Goal: Information Seeking & Learning: Learn about a topic

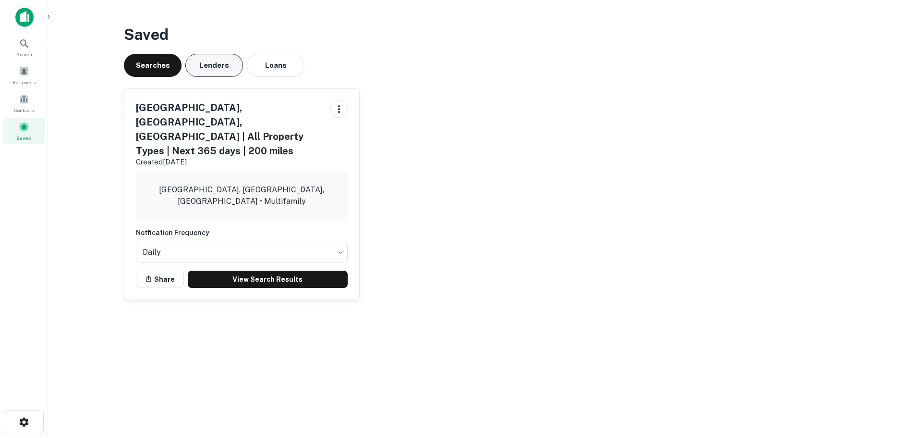
click at [218, 63] on button "Lenders" at bounding box center [214, 65] width 58 height 23
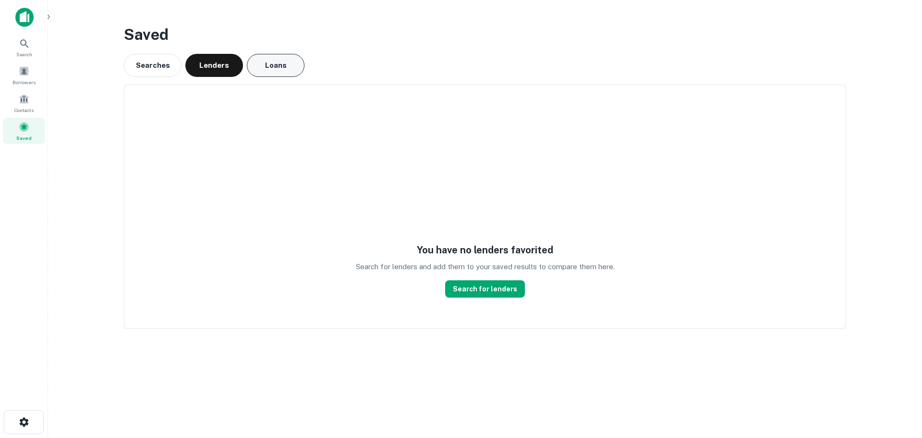
click at [278, 65] on button "Loans" at bounding box center [276, 65] width 58 height 23
click at [25, 75] on span at bounding box center [24, 71] width 11 height 11
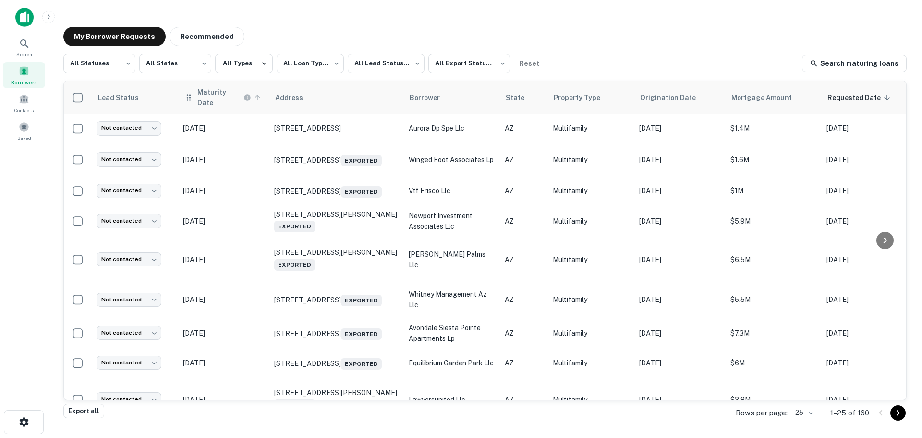
click at [216, 93] on h6 "Maturity Date" at bounding box center [219, 97] width 44 height 21
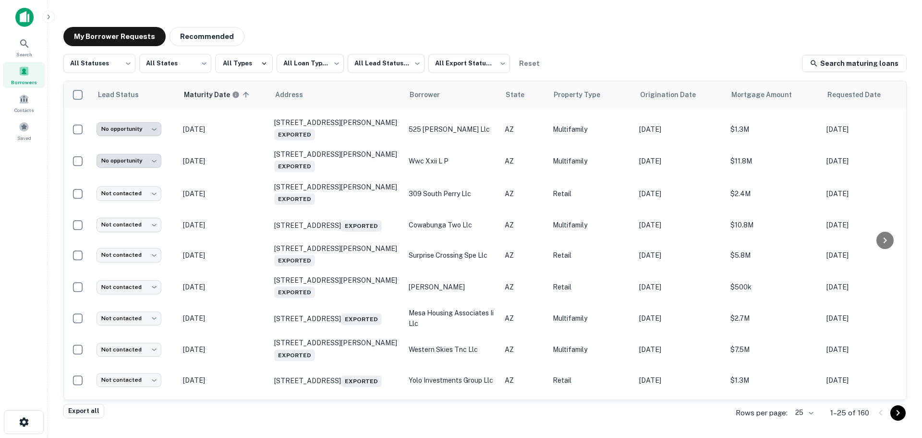
scroll to position [514, 0]
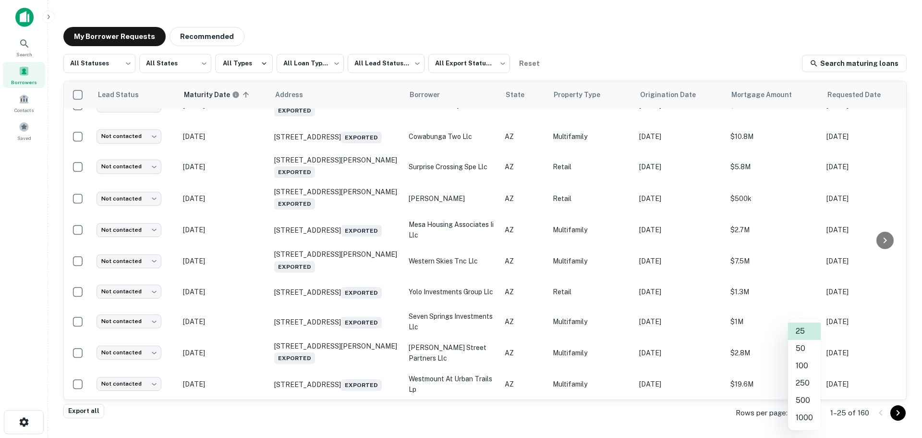
click at [812, 414] on body "**********" at bounding box center [461, 219] width 922 height 438
click at [800, 421] on li "1000" at bounding box center [804, 417] width 33 height 17
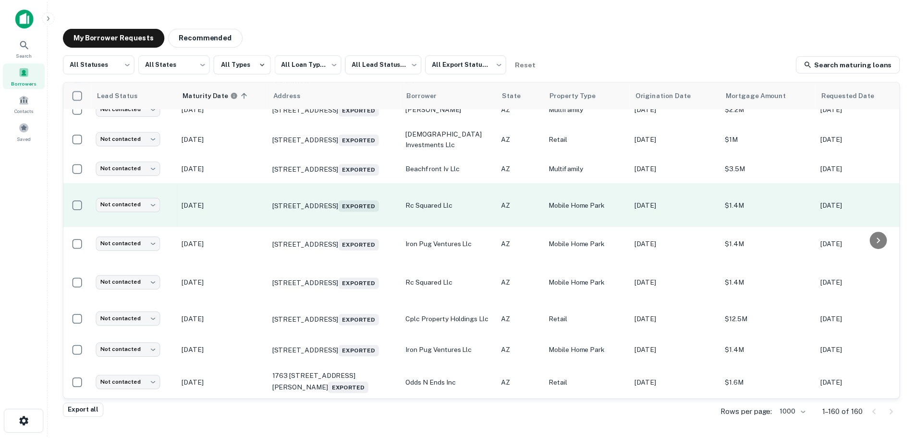
scroll to position [3060, 0]
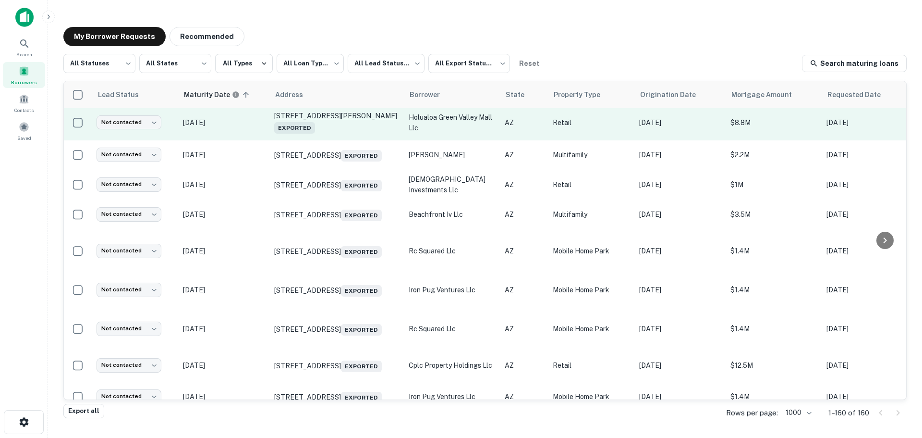
click at [361, 134] on p "115 W Esperanza Blvd Green Valley, AZ 85614 Exported" at bounding box center [336, 122] width 125 height 22
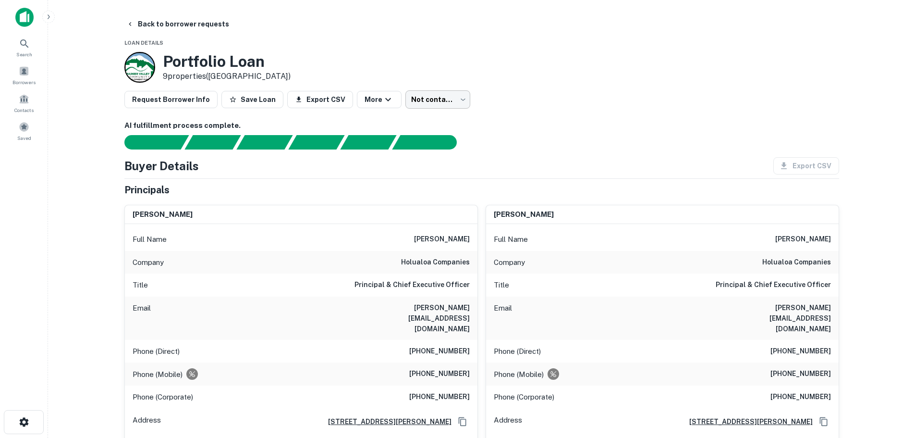
click at [442, 101] on body "Search Borrowers Contacts Saved Back to borrower requests Loan Details Portfoli…" at bounding box center [457, 219] width 915 height 438
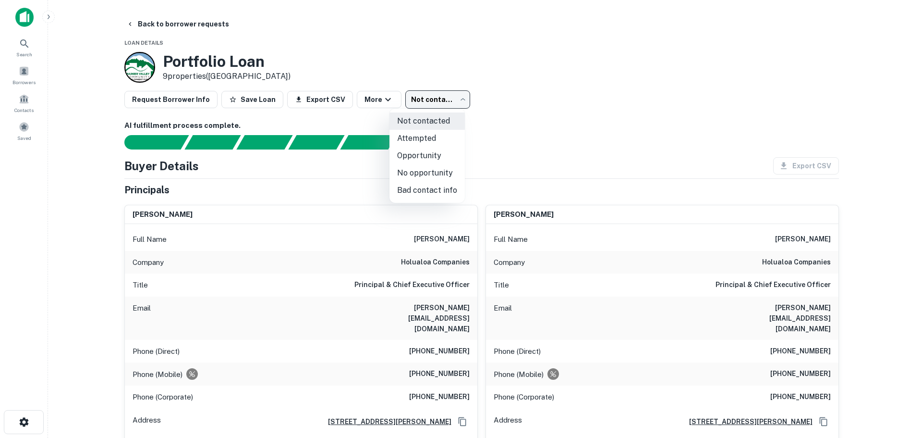
click at [440, 175] on li "No opportunity" at bounding box center [427, 172] width 75 height 17
type input "**********"
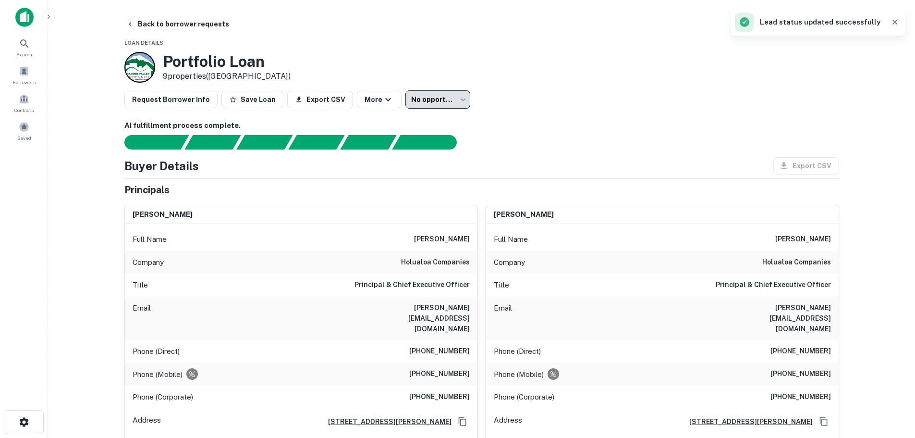
click at [540, 122] on h6 "AI fulfillment process complete." at bounding box center [481, 125] width 715 height 11
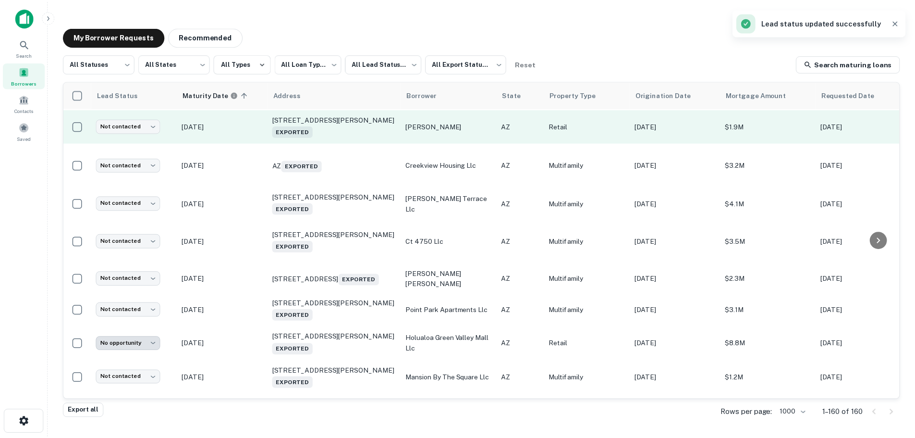
scroll to position [2790, 0]
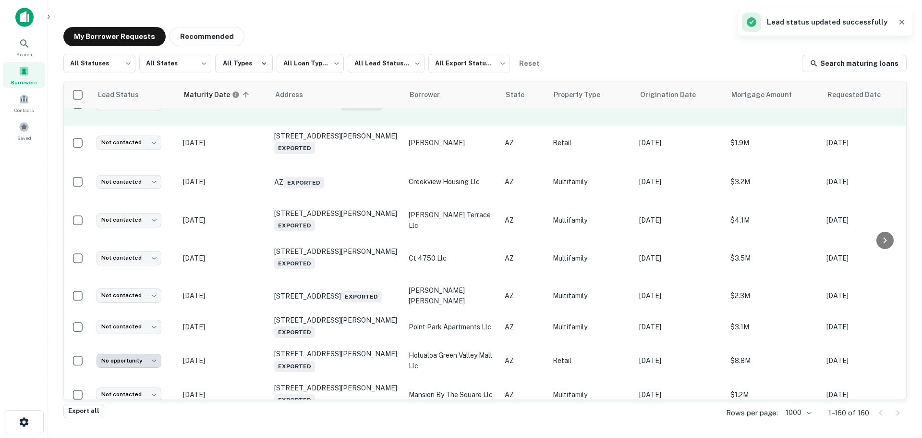
drag, startPoint x: 340, startPoint y: 184, endPoint x: 326, endPoint y: 211, distance: 30.3
click at [326, 126] on td "706 E Southern Ave Phoenix, AZ 85040 Exported" at bounding box center [336, 104] width 134 height 44
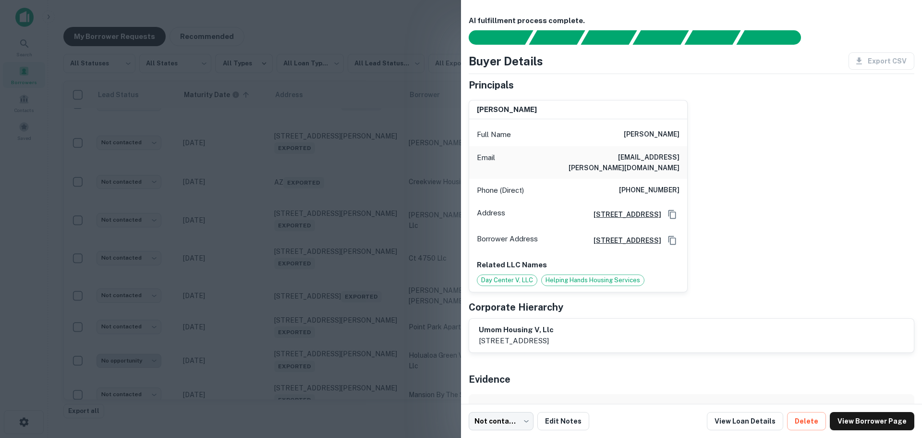
click at [423, 188] on div at bounding box center [461, 219] width 922 height 438
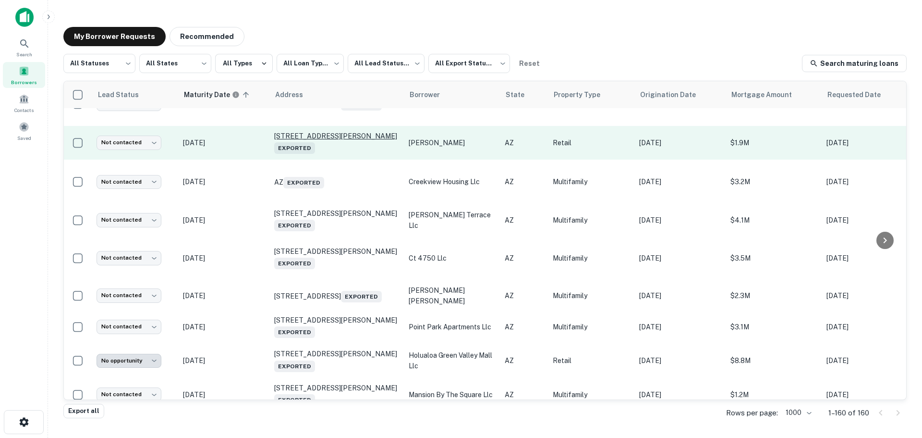
click at [348, 154] on p "1134 Stetson Rd Prescott, AZ 86303 Exported" at bounding box center [336, 143] width 125 height 22
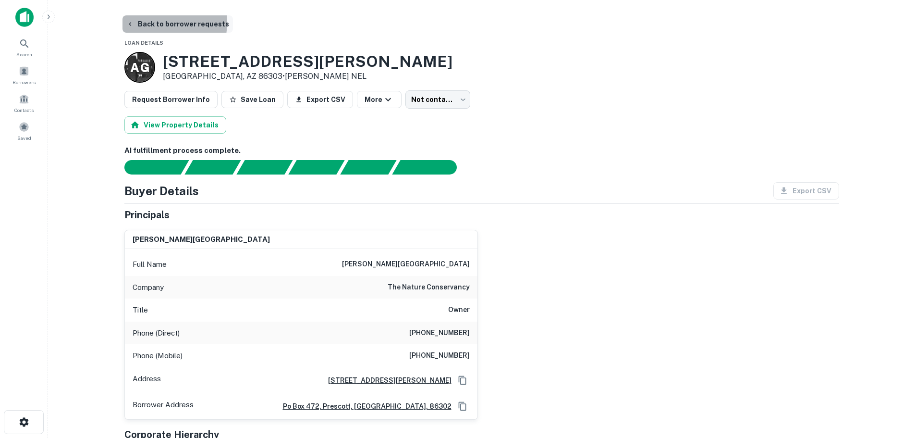
click at [155, 22] on button "Back to borrower requests" at bounding box center [177, 23] width 110 height 17
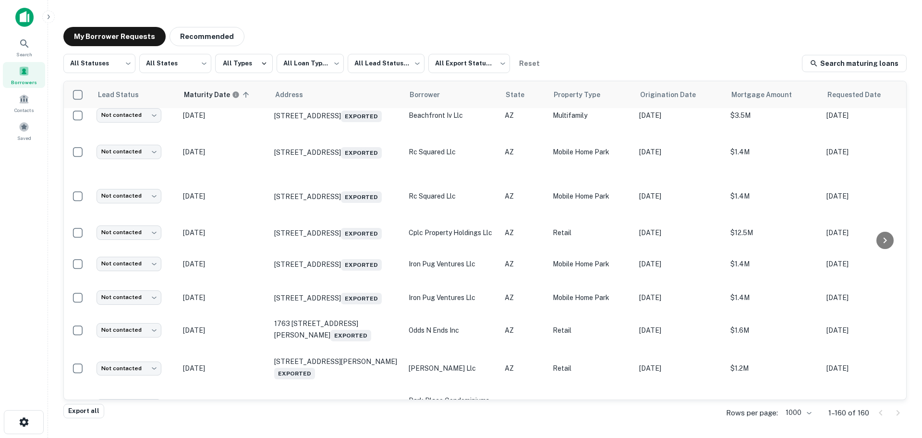
scroll to position [3175, 0]
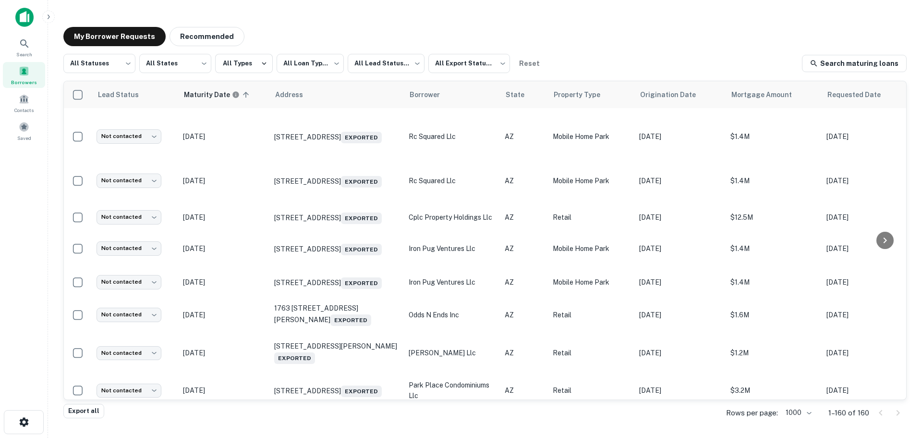
drag, startPoint x: 292, startPoint y: 173, endPoint x: 464, endPoint y: 187, distance: 173.0
click at [464, 86] on td "moses investments llc" at bounding box center [452, 70] width 96 height 31
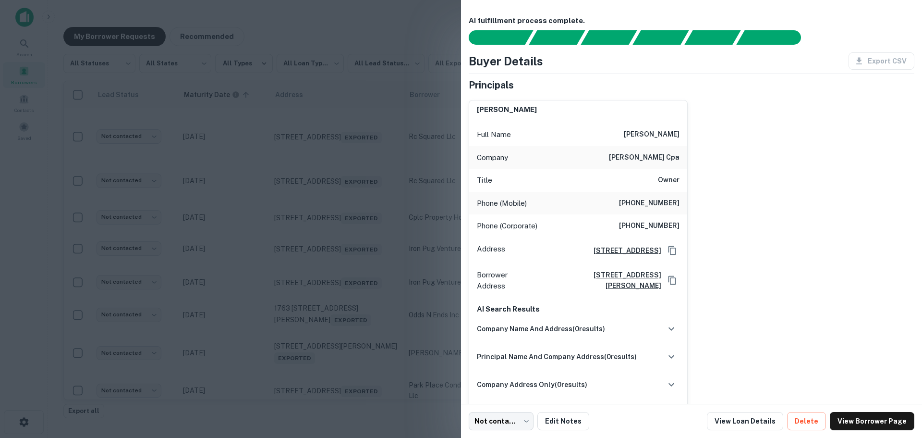
click at [424, 222] on div at bounding box center [461, 219] width 922 height 438
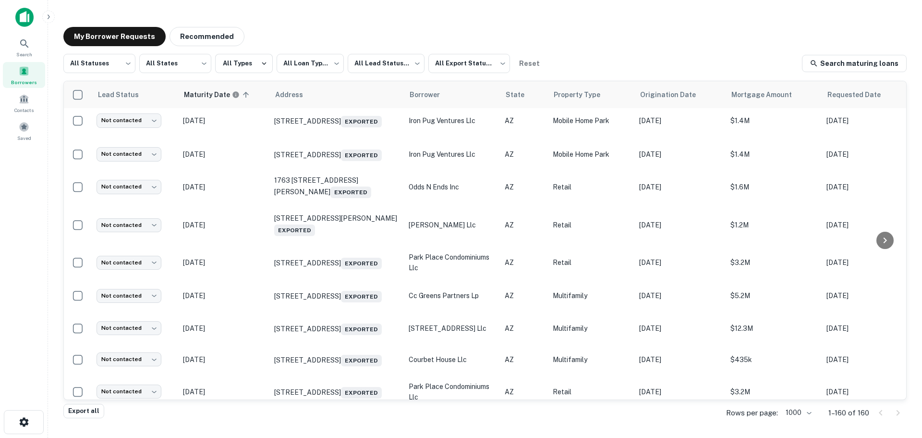
scroll to position [3319, 0]
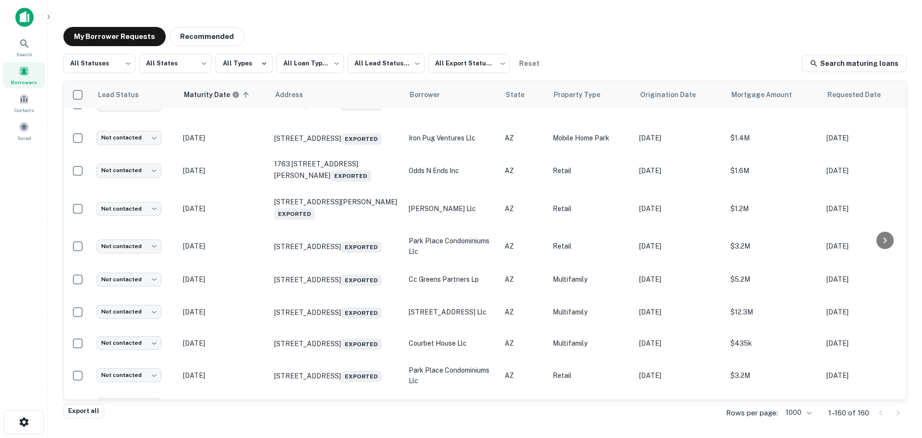
click at [457, 87] on td "cplc property holdings llc" at bounding box center [452, 73] width 96 height 29
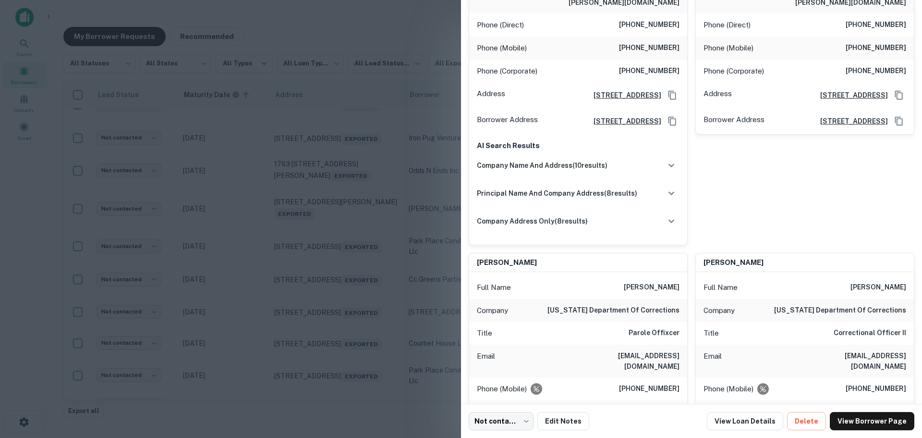
scroll to position [528, 0]
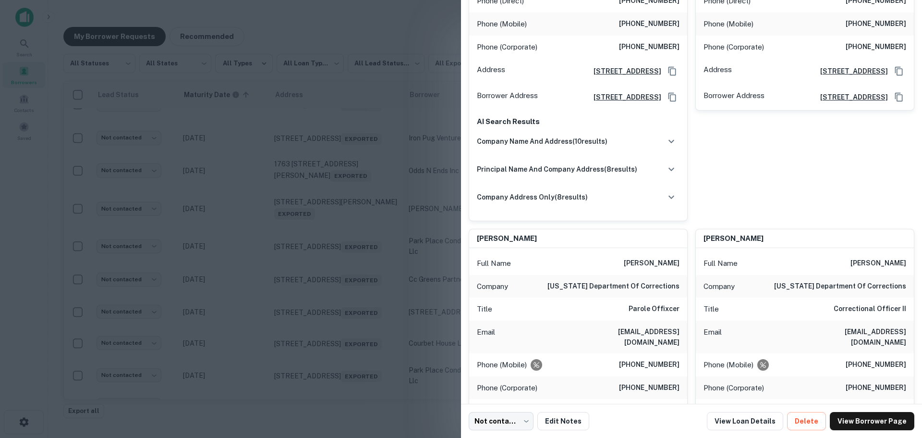
click at [409, 159] on div at bounding box center [461, 219] width 922 height 438
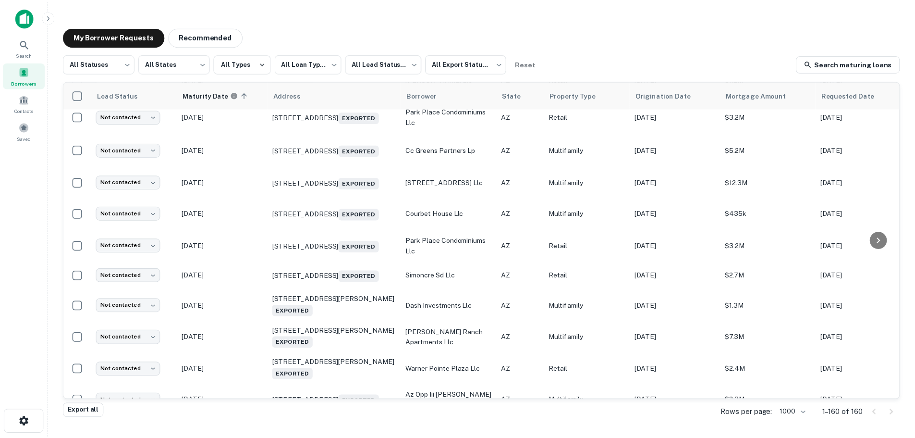
scroll to position [3463, 0]
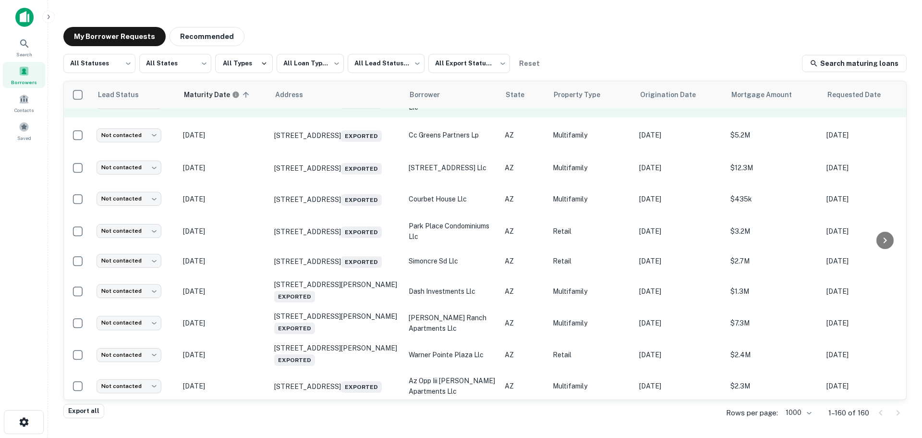
click at [373, 109] on p "5230 W Luke Ave Glendale, AZ 85301 Exported" at bounding box center [336, 101] width 125 height 13
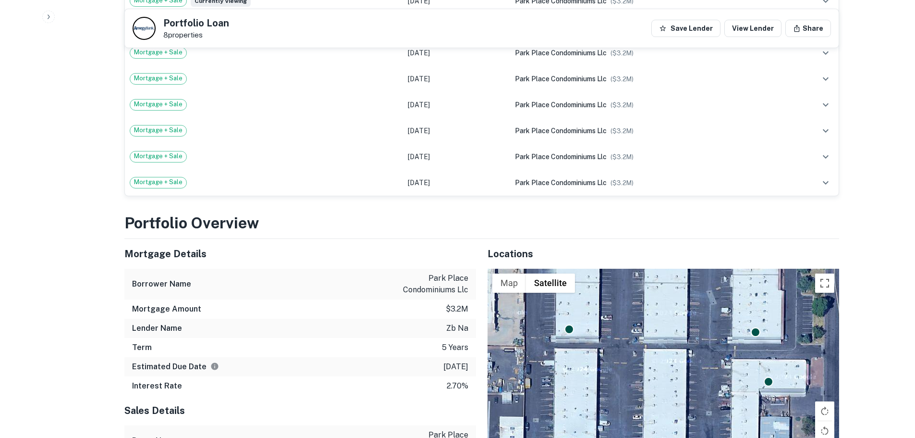
scroll to position [672, 0]
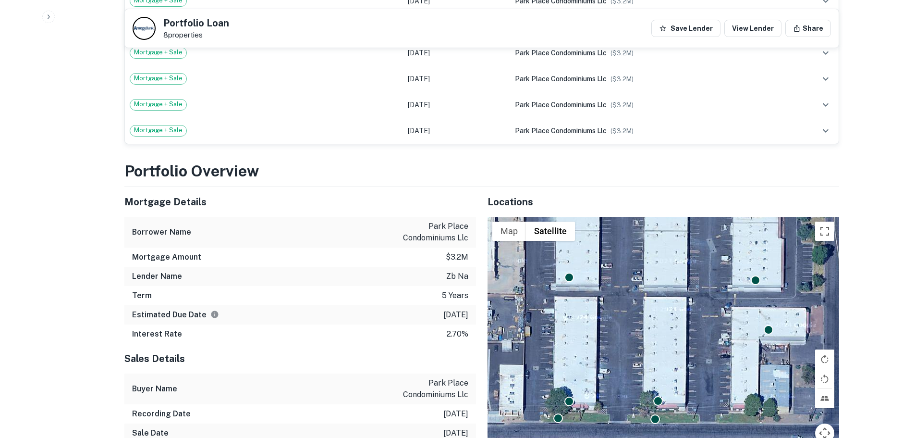
click at [360, 163] on h3 "Portfolio Overview" at bounding box center [481, 170] width 715 height 23
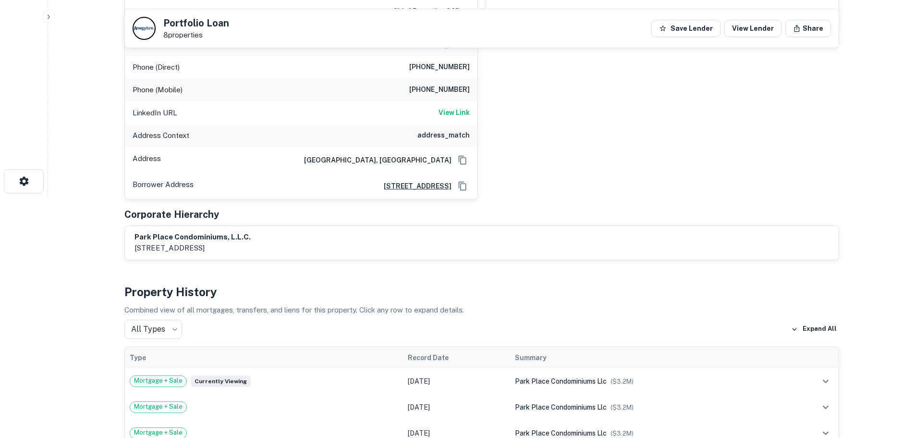
scroll to position [240, 0]
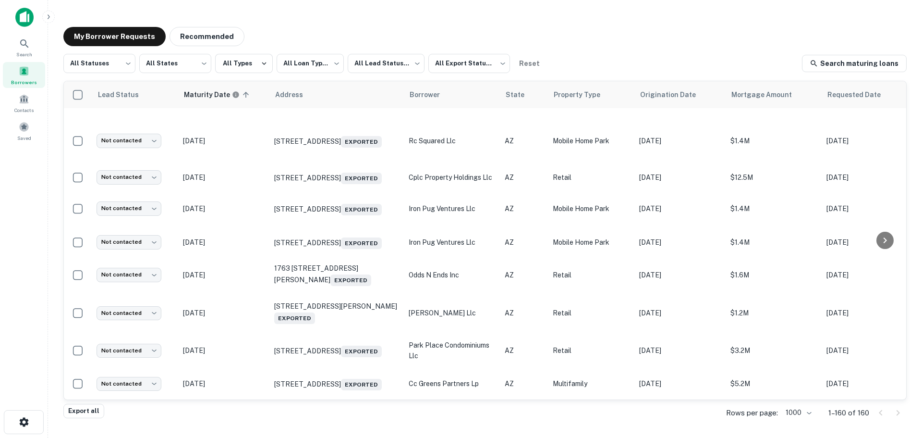
scroll to position [3223, 0]
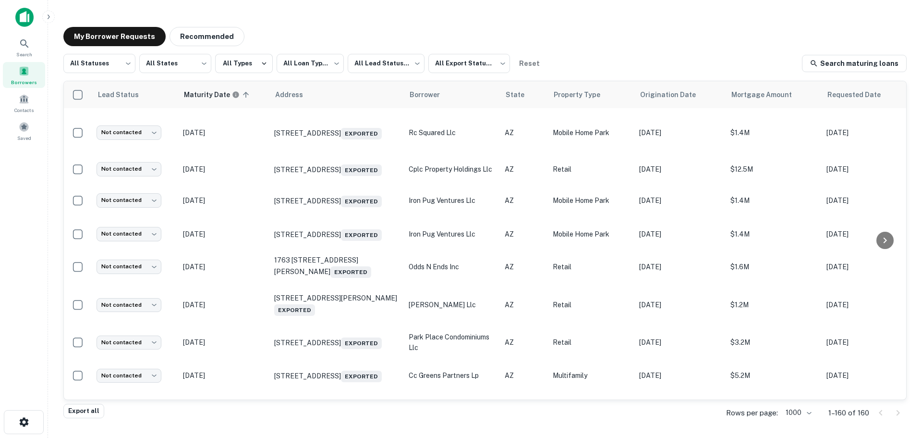
click at [454, 66] on td "beachfront iv llc" at bounding box center [452, 51] width 96 height 29
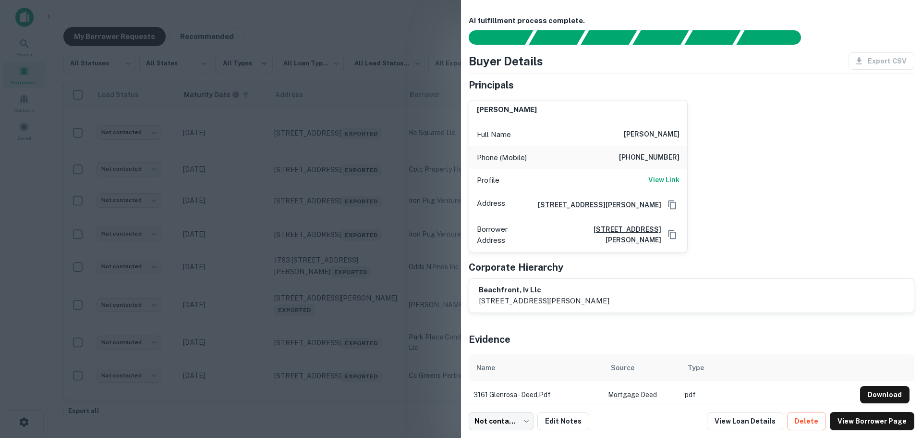
scroll to position [12, 0]
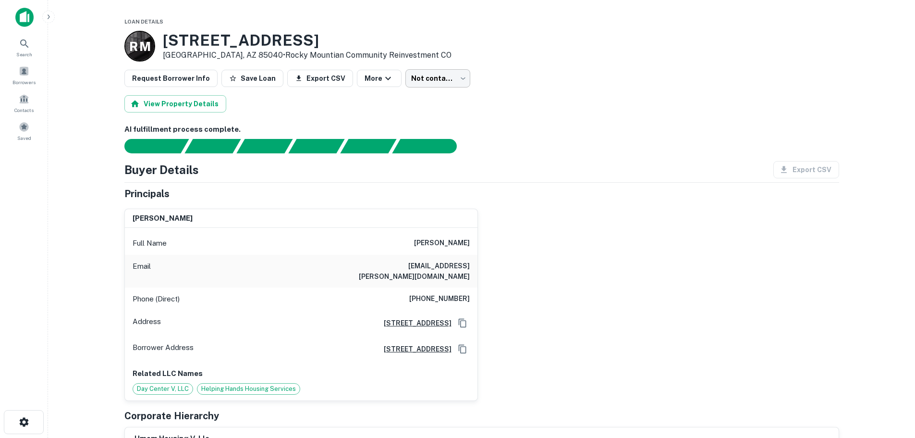
click at [416, 80] on body "Search Borrowers Contacts Saved Loan Details R M 706 E Southern Ave Phoenix, AZ…" at bounding box center [457, 219] width 915 height 438
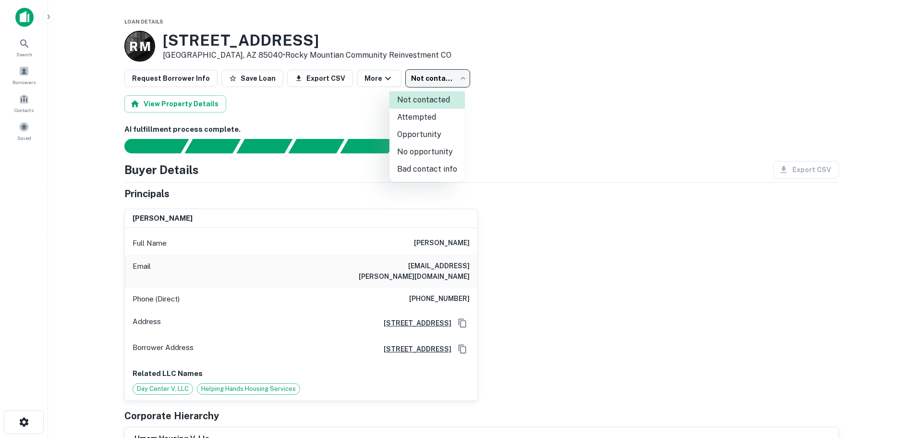
click at [430, 155] on li "No opportunity" at bounding box center [427, 151] width 75 height 17
type input "**********"
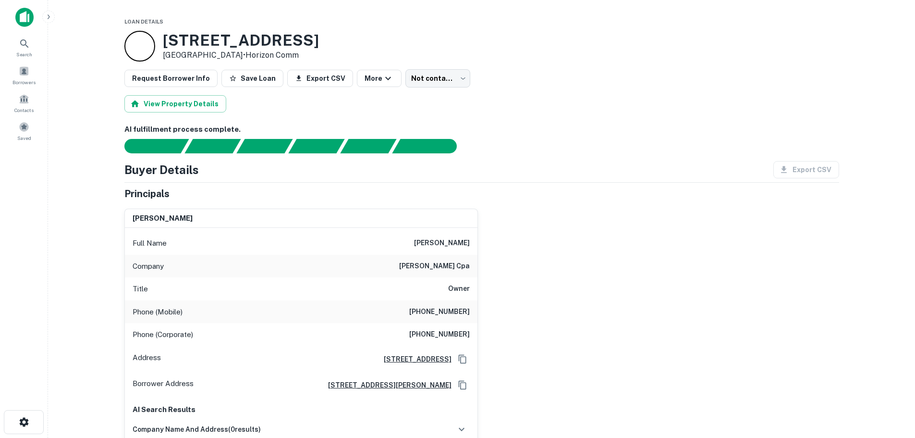
drag, startPoint x: 264, startPoint y: 37, endPoint x: 165, endPoint y: 34, distance: 99.0
click at [159, 36] on div "1731 W Baseline Rd Mesa, AZ 85202 • Horizon Comm" at bounding box center [481, 46] width 715 height 31
copy div "1731 W Baseline Rd"
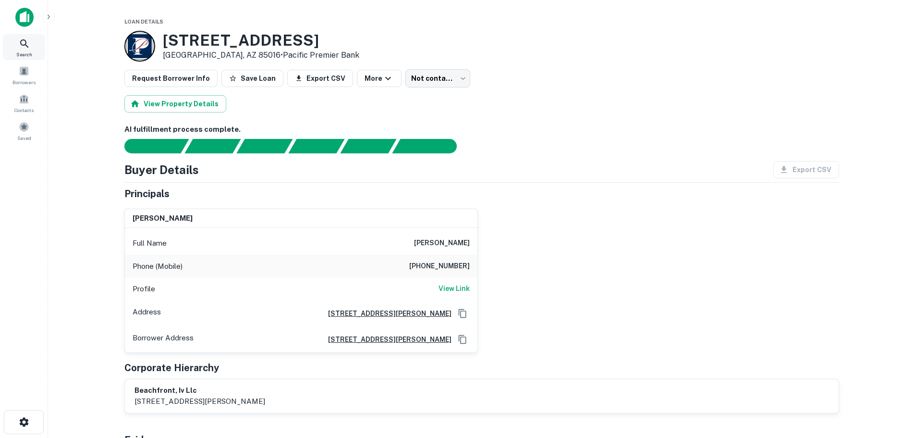
click at [24, 48] on icon at bounding box center [25, 44] width 12 height 12
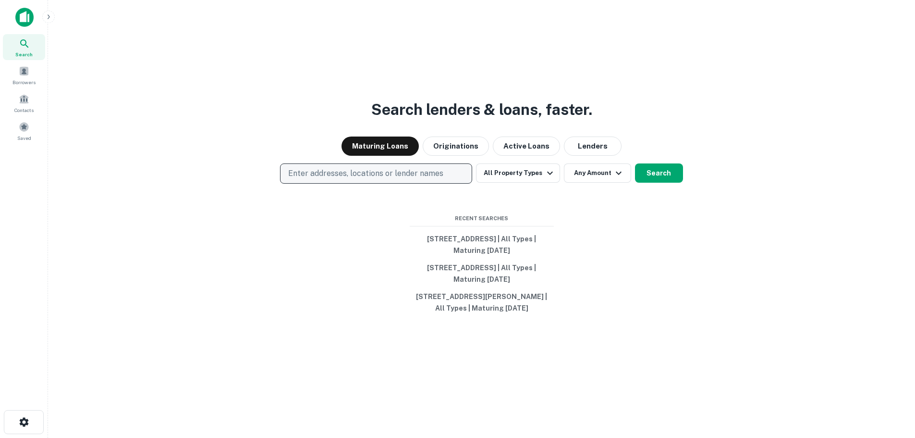
click at [368, 175] on p "Enter addresses, locations or lender names" at bounding box center [365, 174] width 155 height 12
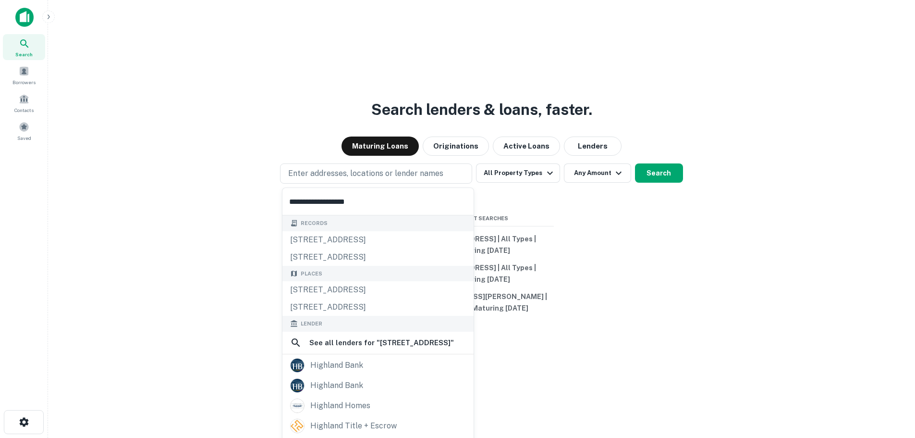
type input "**********"
click at [219, 216] on div "Search lenders & loans, faster. Maturing Loans Originations Active Loans Lender…" at bounding box center [482, 242] width 852 height 438
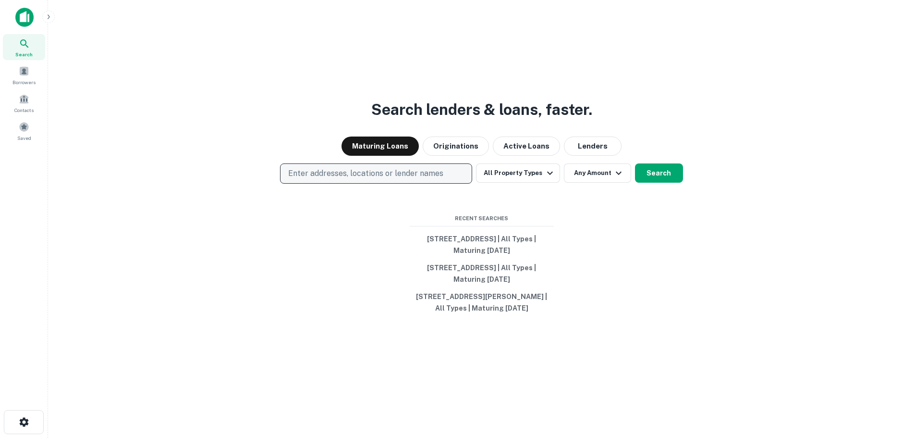
click at [361, 173] on p "Enter addresses, locations or lender names" at bounding box center [365, 174] width 155 height 12
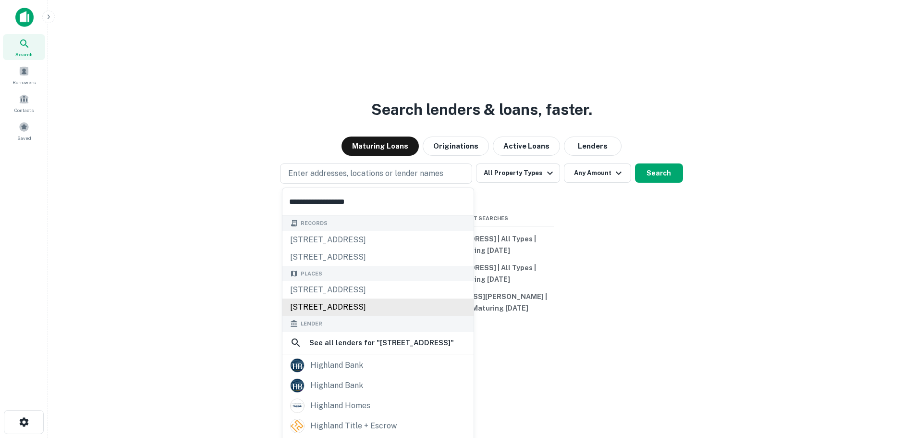
click at [417, 311] on div "1108 East Highland Avenue, Phoenix, AZ, USA" at bounding box center [377, 306] width 191 height 17
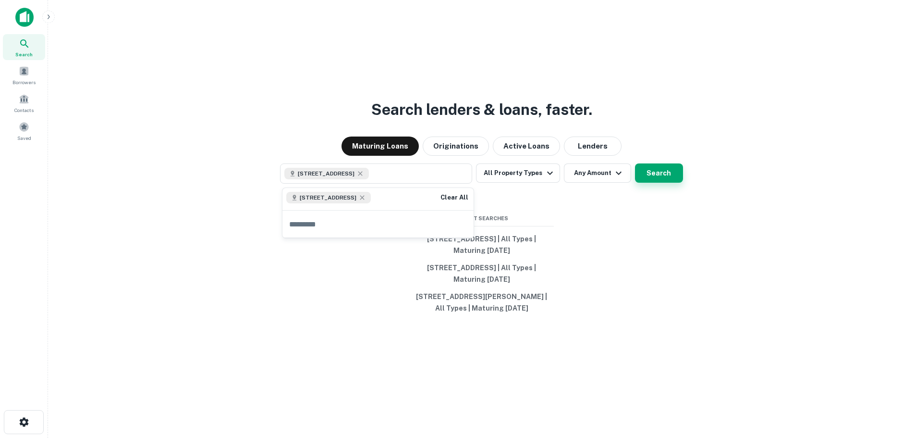
click at [667, 173] on button "Search" at bounding box center [659, 172] width 48 height 19
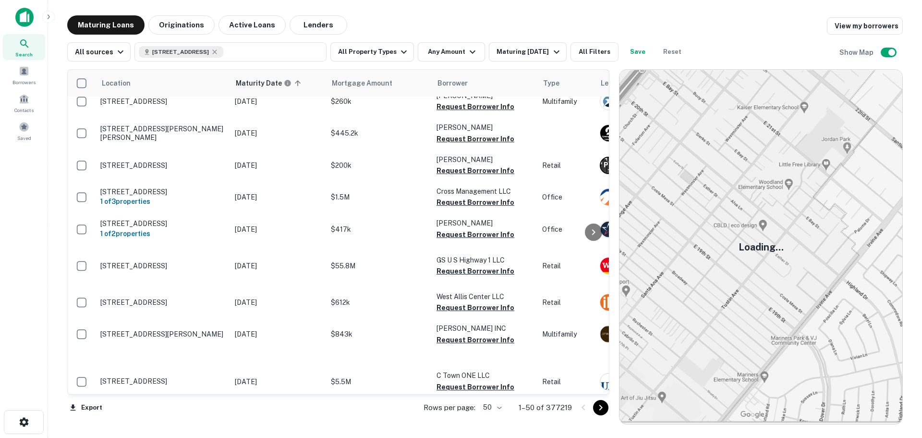
scroll to position [1230, 0]
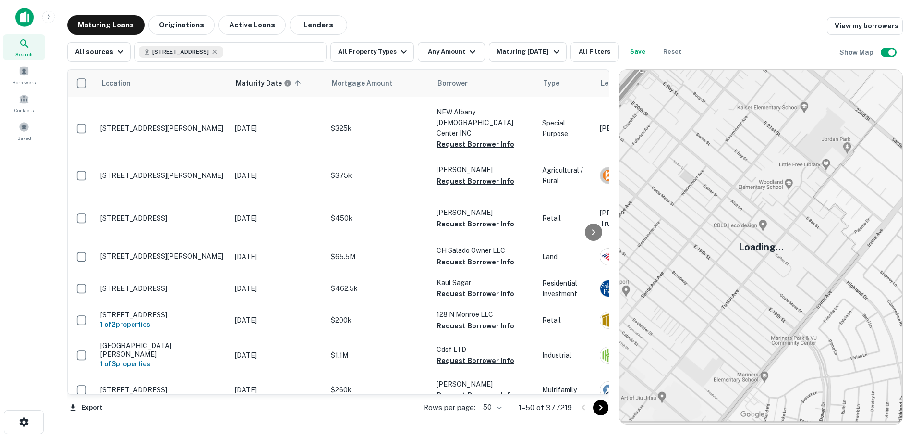
click at [27, 46] on icon at bounding box center [24, 43] width 8 height 8
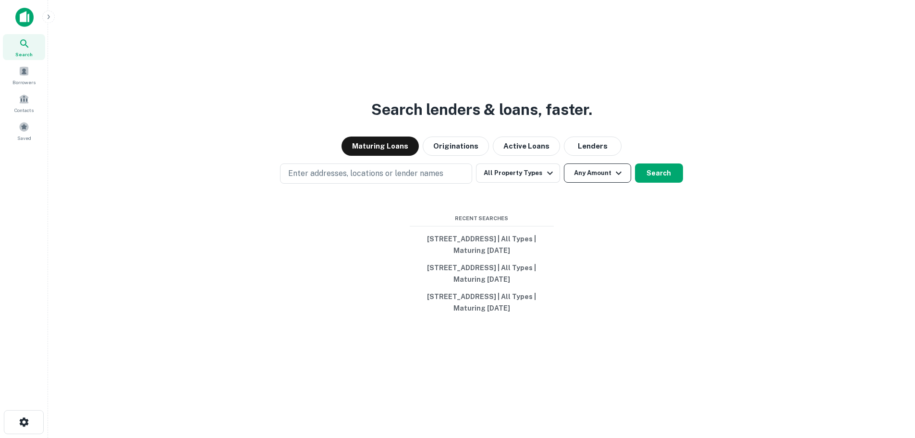
click at [594, 170] on button "Any Amount" at bounding box center [597, 172] width 67 height 19
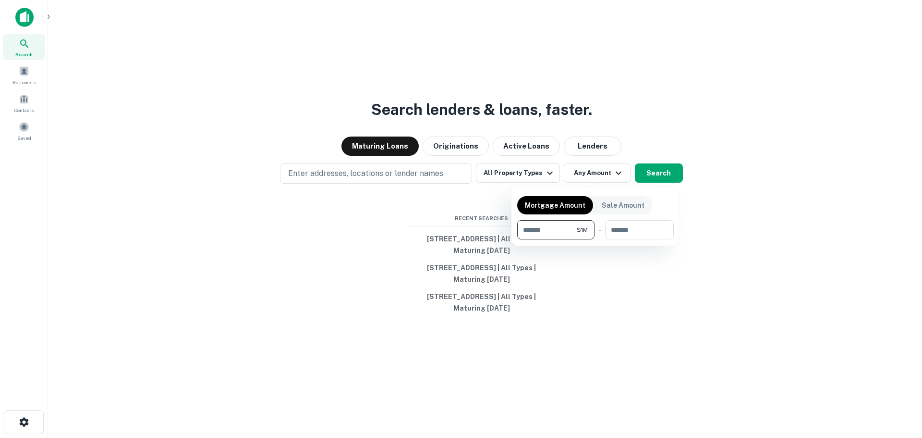
type input "*******"
type input "********"
click at [402, 178] on div at bounding box center [461, 219] width 922 height 438
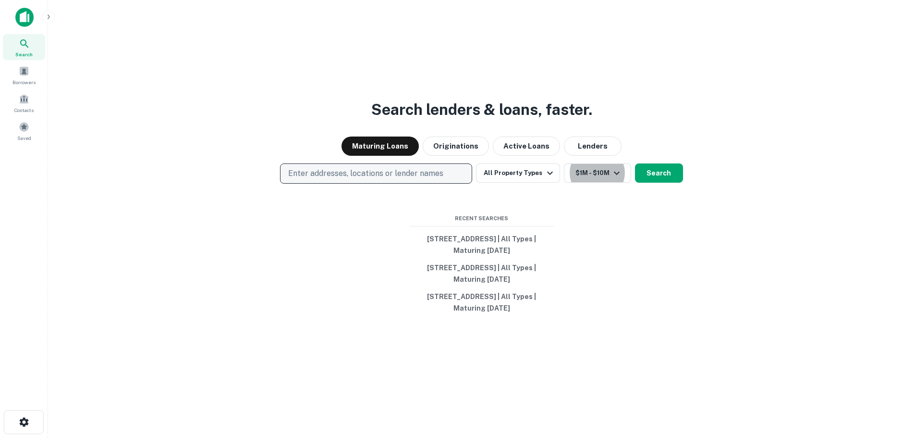
click at [409, 173] on p "Enter addresses, locations or lender names" at bounding box center [365, 174] width 155 height 12
type input "**********"
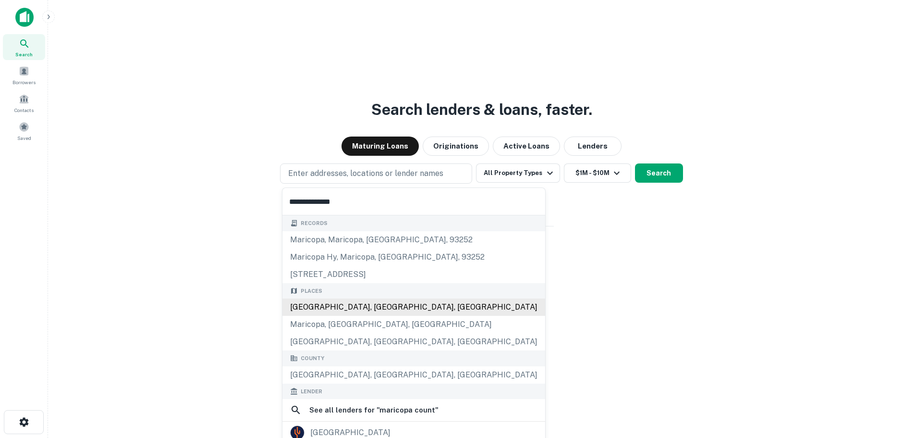
click at [362, 302] on div "Maricopa County, AZ, USA" at bounding box center [413, 306] width 263 height 17
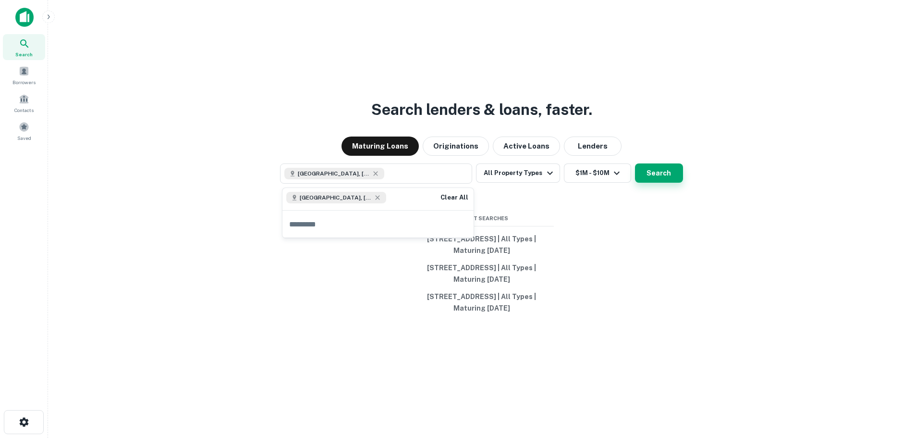
click at [660, 178] on button "Search" at bounding box center [659, 172] width 48 height 19
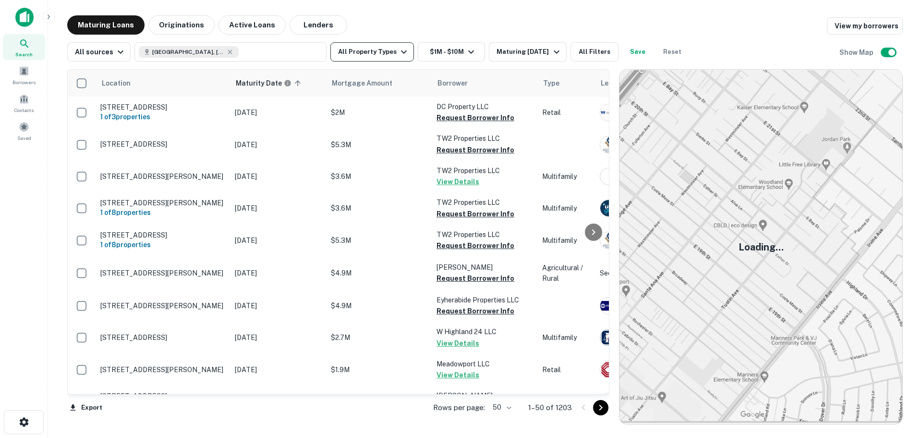
scroll to position [1230, 0]
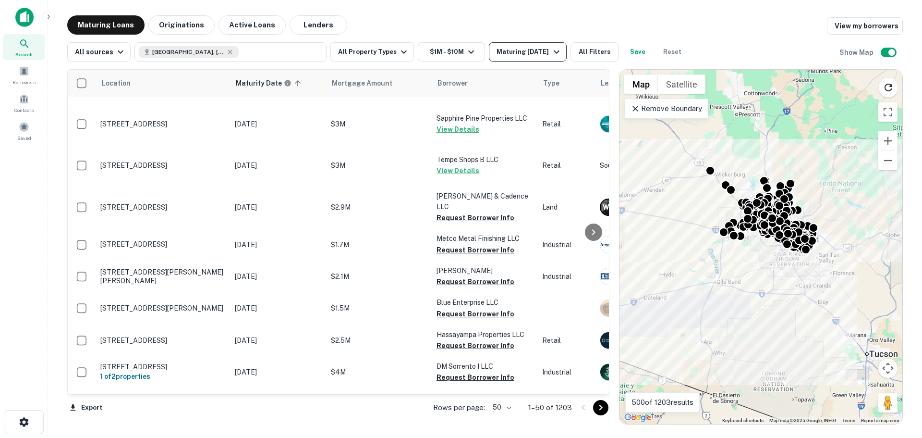
click at [538, 52] on div "Maturing In 1 Year" at bounding box center [529, 52] width 65 height 12
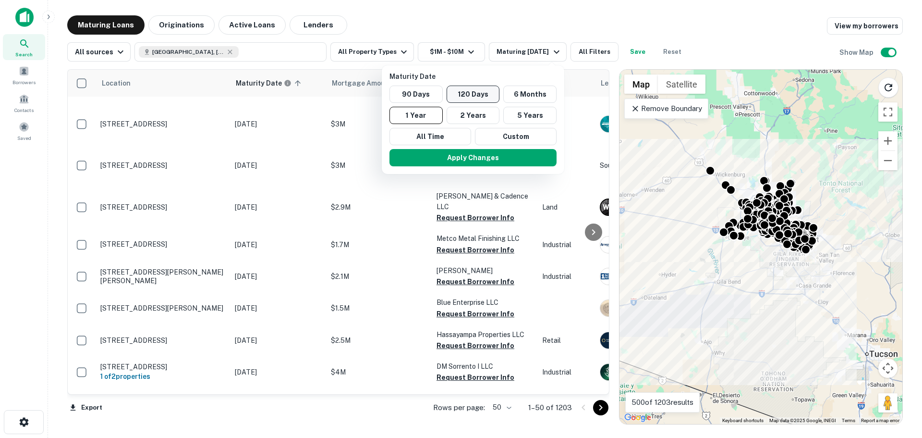
click at [469, 94] on button "120 Days" at bounding box center [473, 94] width 53 height 17
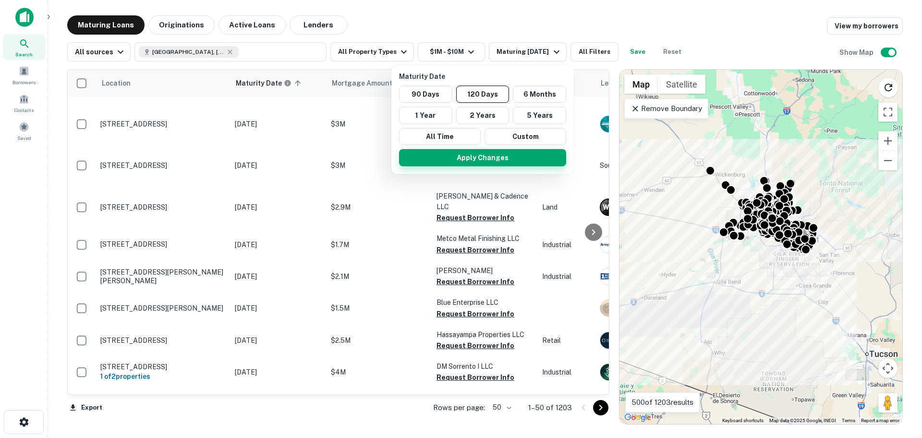
click at [497, 159] on button "Apply Changes" at bounding box center [482, 157] width 167 height 17
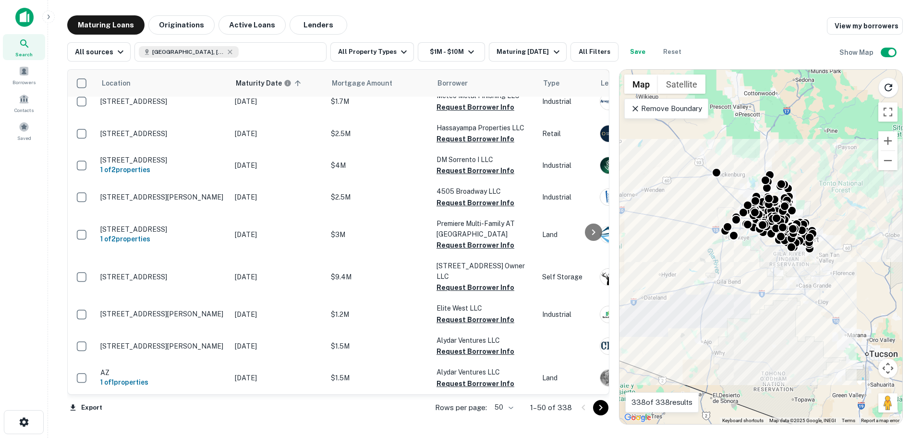
scroll to position [1466, 0]
click at [512, 409] on body "Search Borrowers Contacts Saved Maturing Loans Originations Active Loans Lender…" at bounding box center [461, 219] width 922 height 438
click at [506, 417] on li "100" at bounding box center [505, 417] width 28 height 17
type input "***"
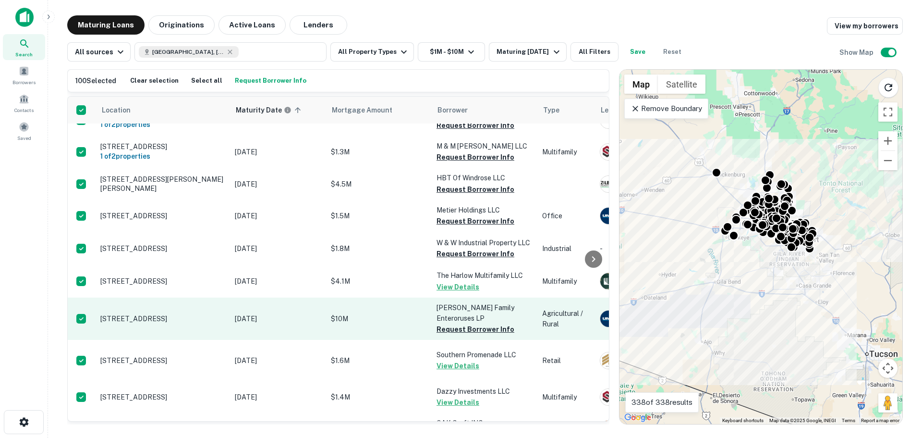
scroll to position [658, 0]
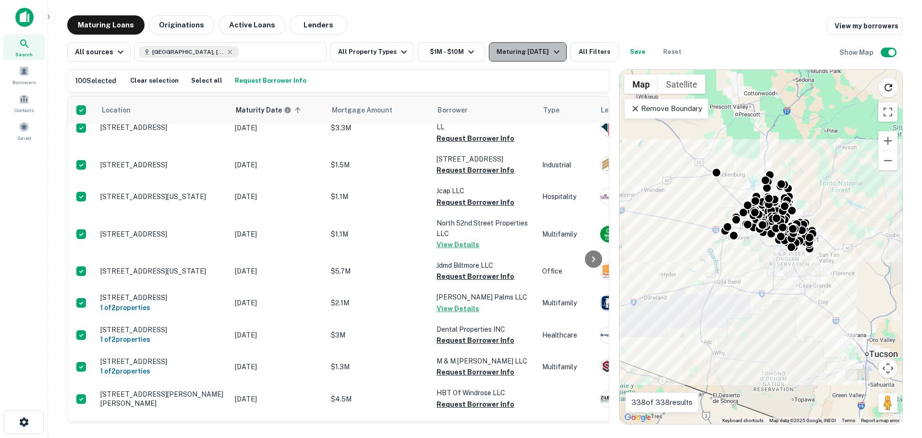
click at [541, 49] on div "Maturing In 120 Days" at bounding box center [529, 52] width 65 height 12
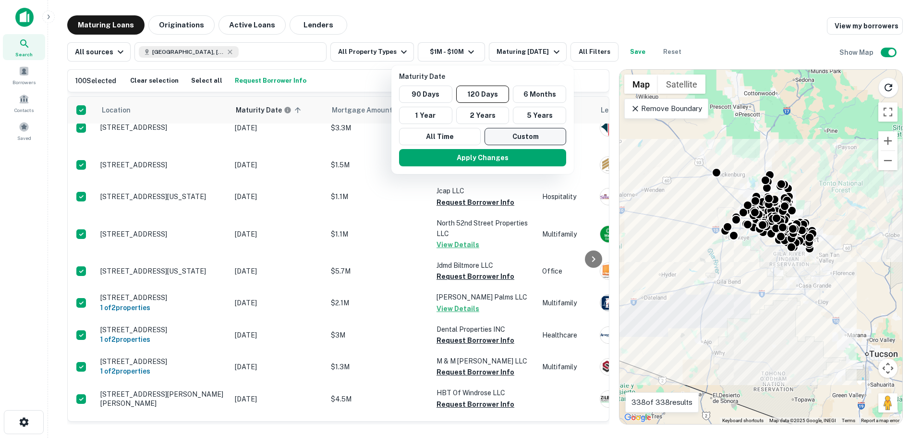
click at [509, 139] on button "Custom" at bounding box center [526, 136] width 82 height 17
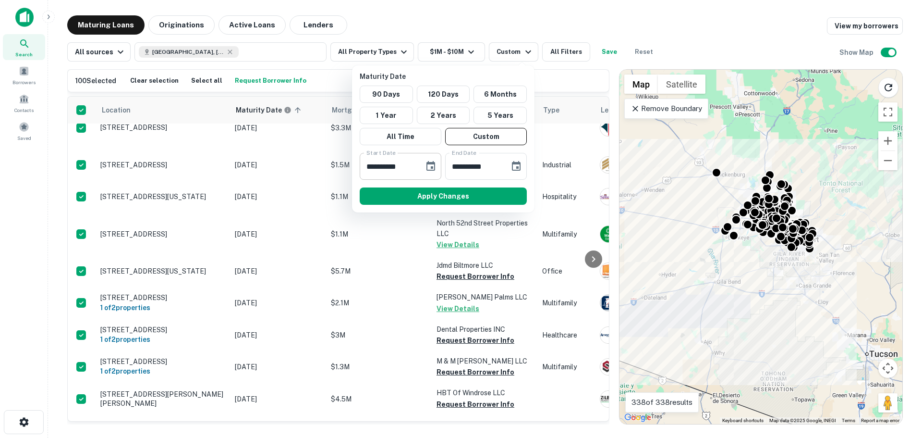
click at [434, 167] on icon "Choose date, selected date is Oct 13, 2025" at bounding box center [431, 166] width 9 height 10
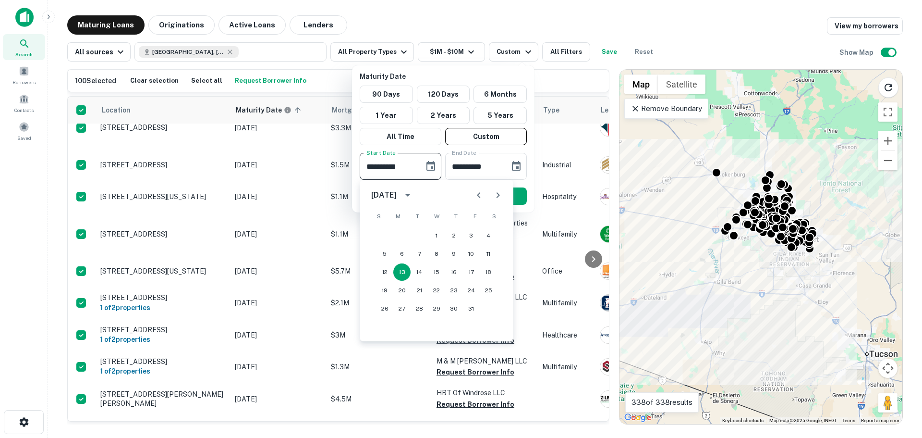
click at [501, 195] on icon "Next month" at bounding box center [498, 195] width 12 height 12
click at [487, 234] on button "1" at bounding box center [488, 235] width 17 height 17
type input "**********"
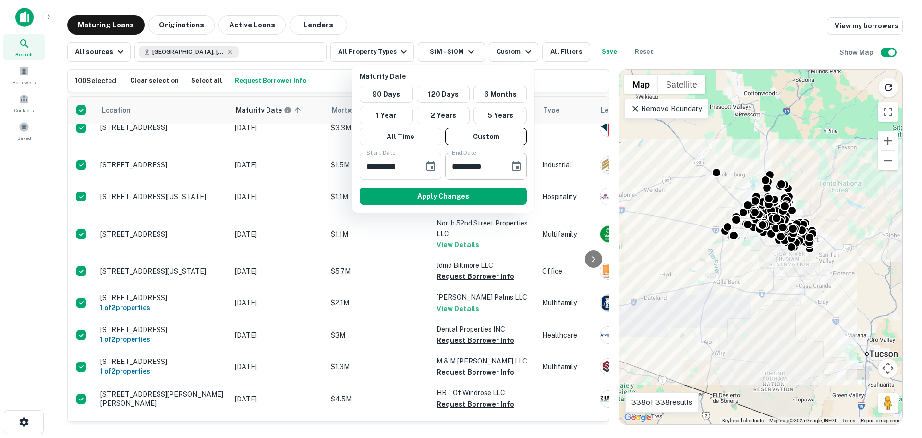
click at [520, 167] on icon "Choose date, selected date is Apr 11, 2026" at bounding box center [516, 166] width 9 height 10
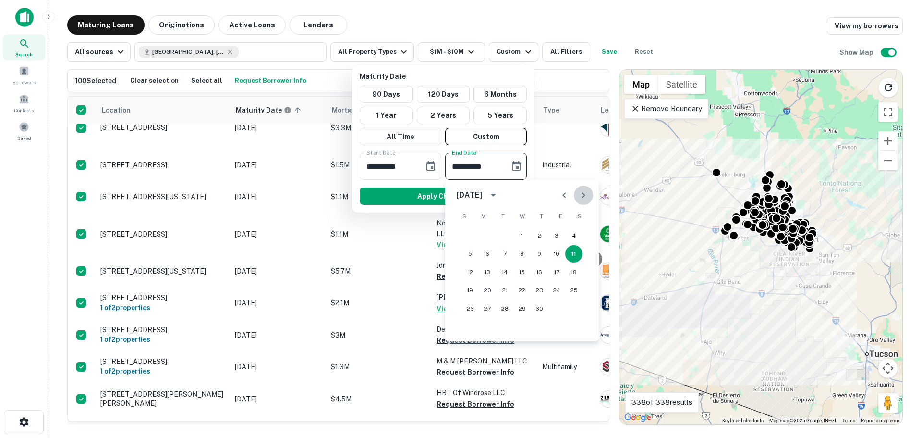
click at [586, 196] on icon "Next month" at bounding box center [584, 195] width 12 height 12
click at [563, 197] on icon "Previous month" at bounding box center [565, 195] width 12 height 12
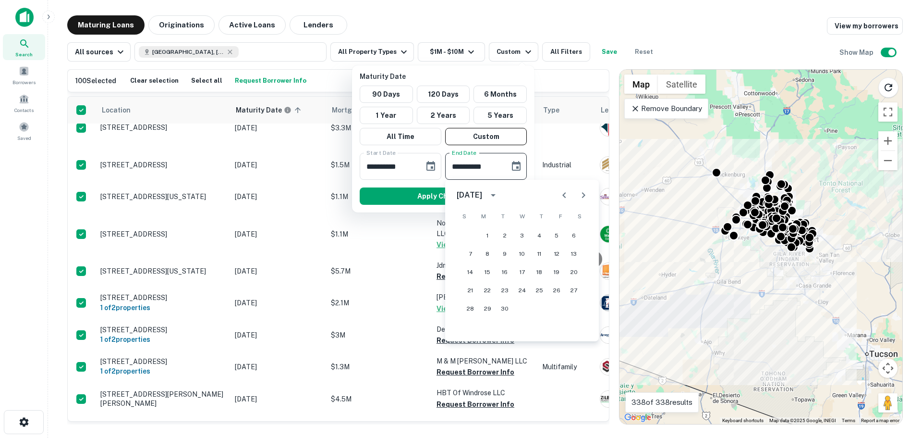
click at [563, 197] on icon "Previous month" at bounding box center [565, 195] width 12 height 12
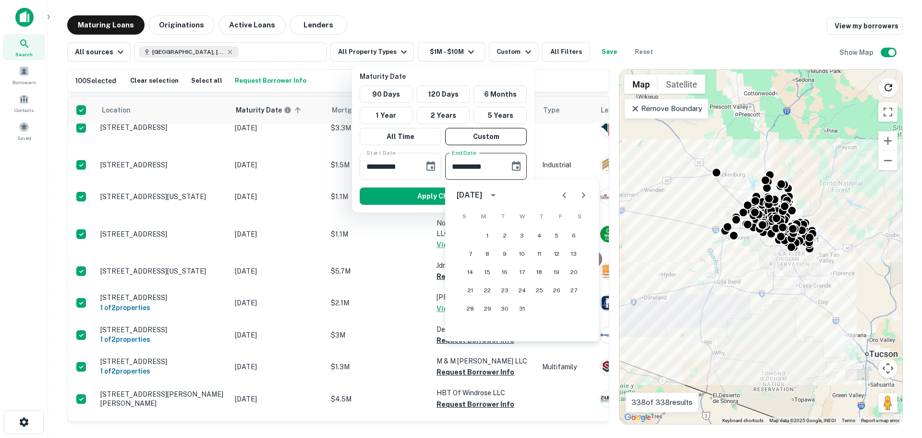
click at [563, 197] on icon "Previous month" at bounding box center [565, 195] width 12 height 12
click at [583, 199] on icon "Next month" at bounding box center [584, 195] width 12 height 12
click at [570, 307] on button "31" at bounding box center [573, 308] width 17 height 17
type input "**********"
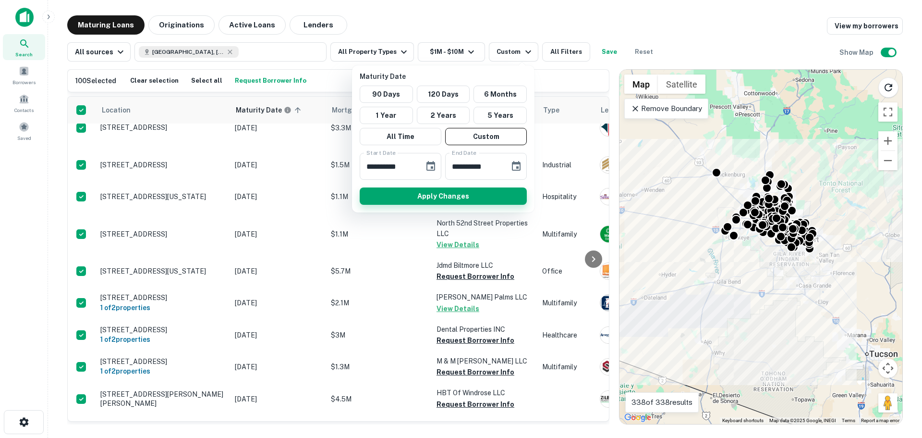
click at [433, 196] on button "Apply Changes" at bounding box center [443, 195] width 167 height 17
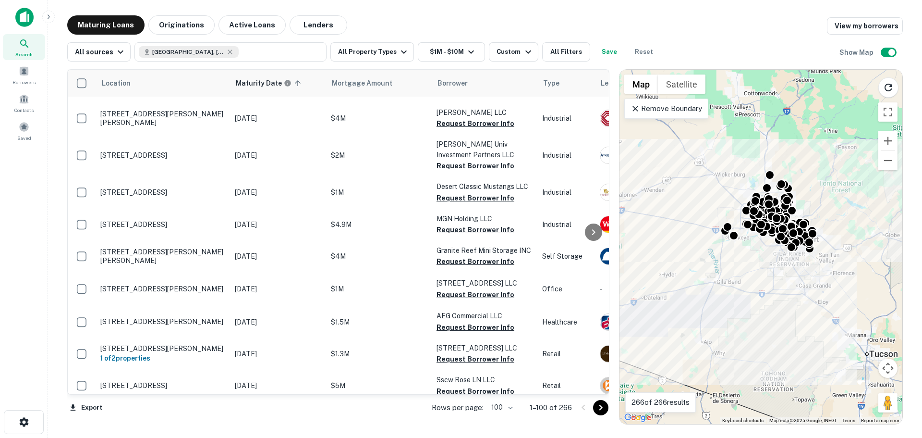
scroll to position [492, 0]
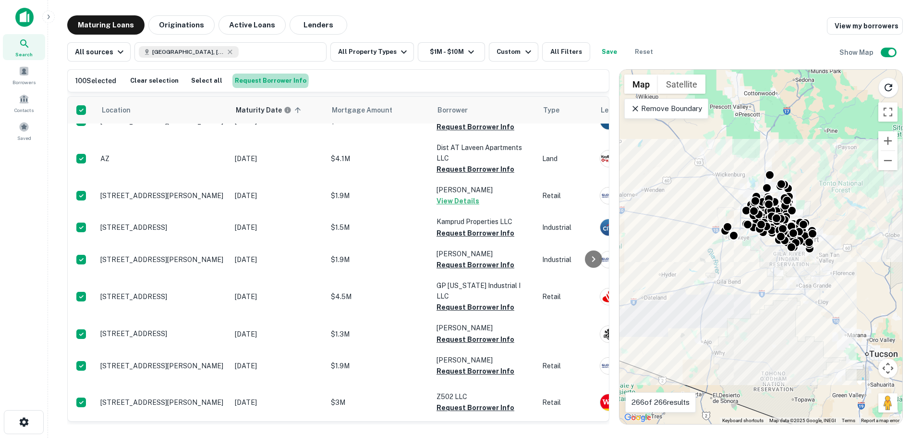
click at [263, 79] on button "Request Borrower Info" at bounding box center [270, 80] width 76 height 14
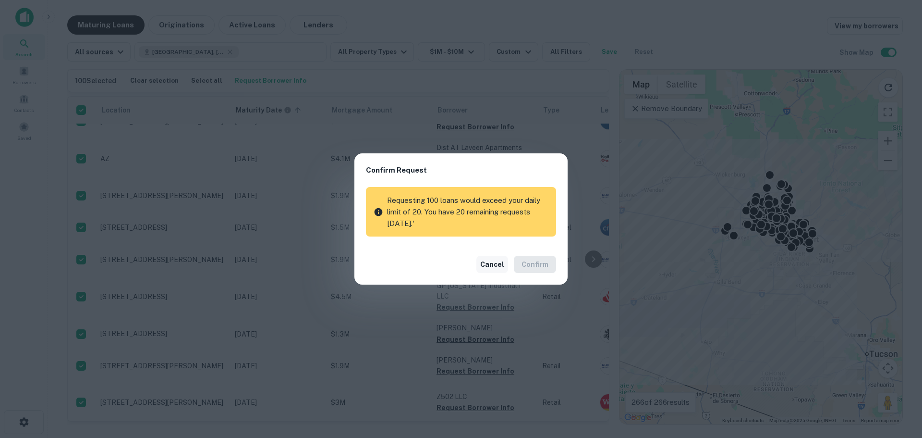
click at [495, 262] on button "Cancel" at bounding box center [493, 264] width 32 height 17
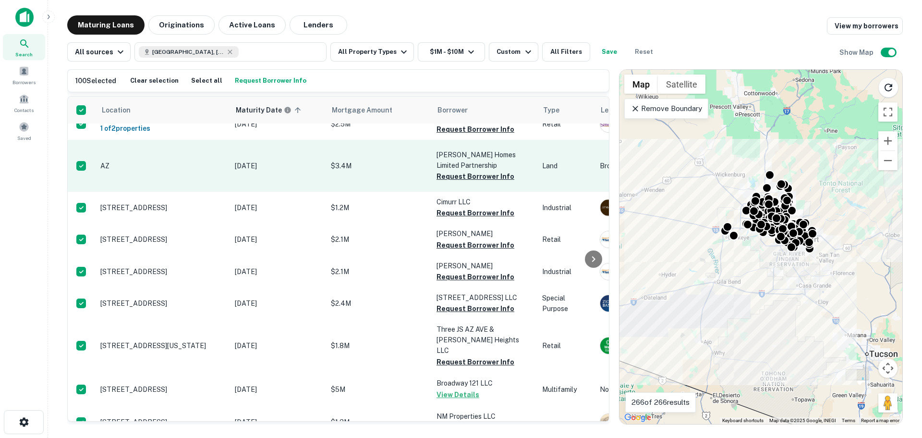
scroll to position [0, 0]
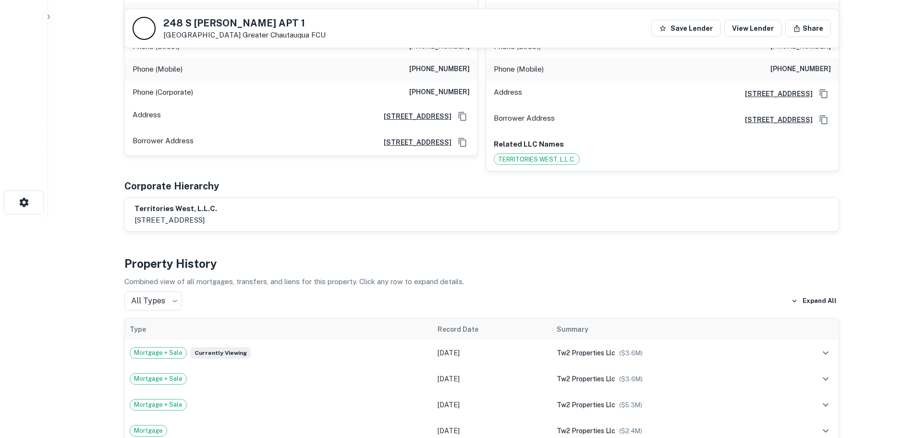
scroll to position [96, 0]
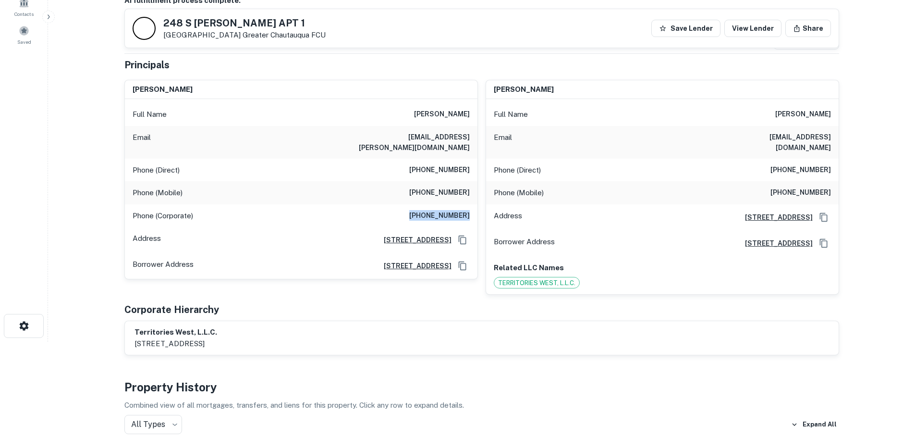
drag, startPoint x: 470, startPoint y: 205, endPoint x: 431, endPoint y: 202, distance: 39.0
click at [424, 204] on div "Phone (Corporate) [PHONE_NUMBER]" at bounding box center [301, 215] width 353 height 23
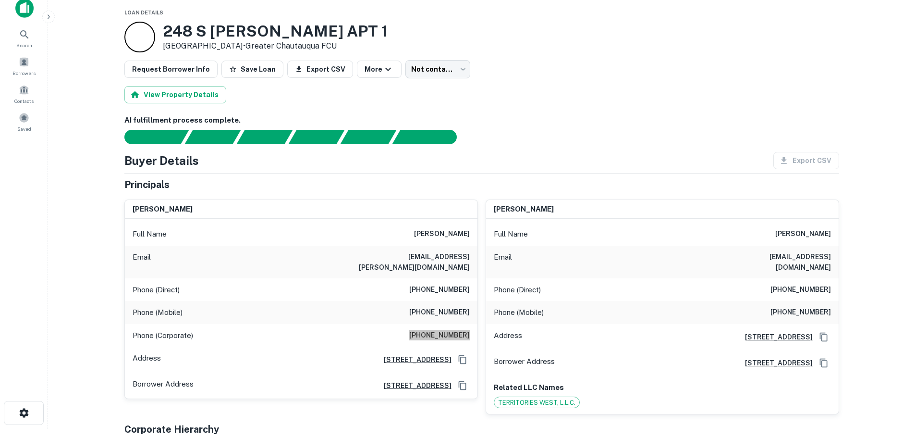
scroll to position [0, 0]
